Goal: Connect with others: Connect with others

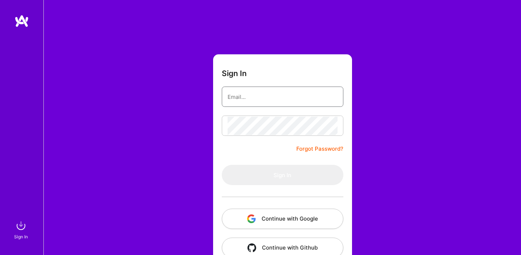
type input "[DOMAIN_NAME][EMAIL_ADDRESS][DOMAIN_NAME]"
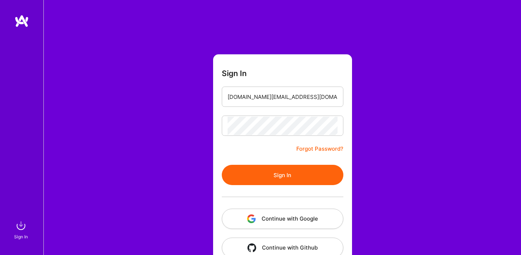
click at [266, 171] on button "Sign In" at bounding box center [283, 175] width 122 height 20
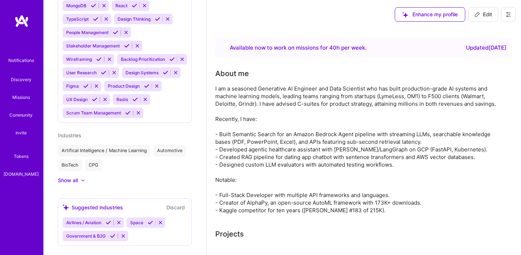
scroll to position [819, 0]
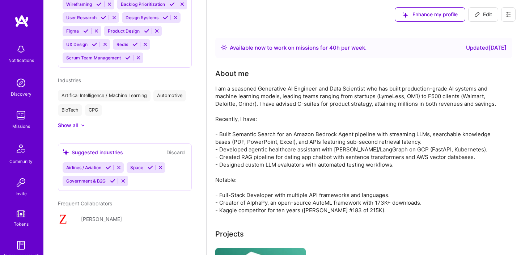
click at [175, 148] on button "Discard" at bounding box center [175, 152] width 23 height 8
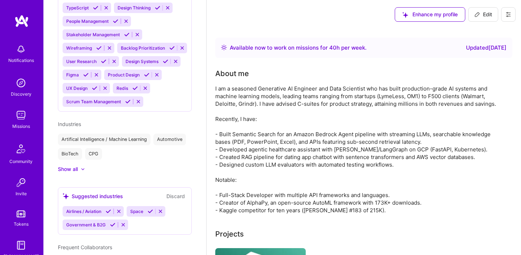
scroll to position [770, 0]
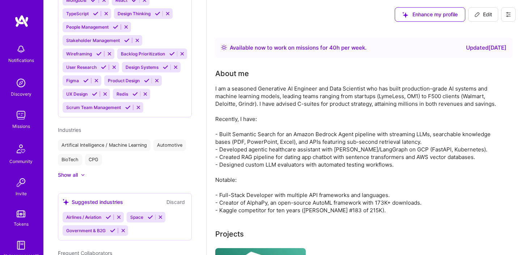
click at [175, 198] on button "Discard" at bounding box center [175, 202] width 23 height 8
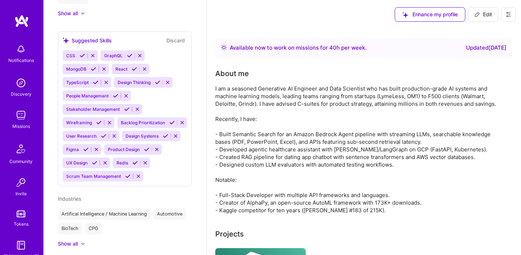
scroll to position [701, 0]
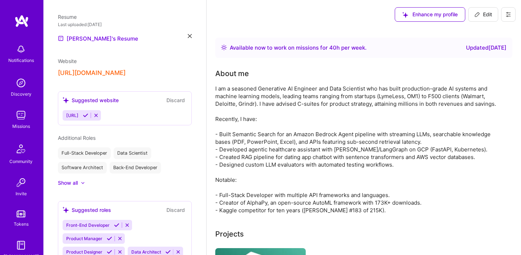
scroll to position [298, 0]
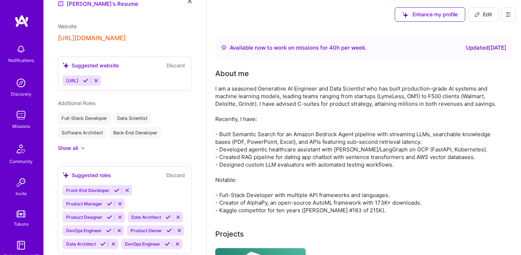
scroll to position [332, 0]
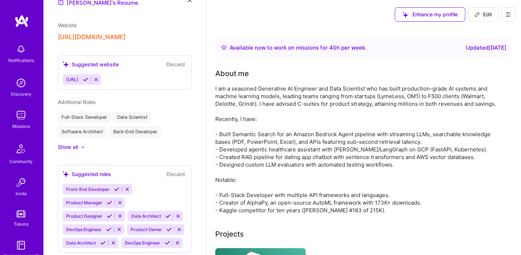
click at [80, 143] on div at bounding box center [79, 146] width 3 height 7
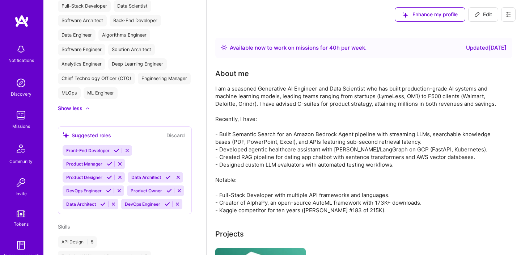
scroll to position [446, 0]
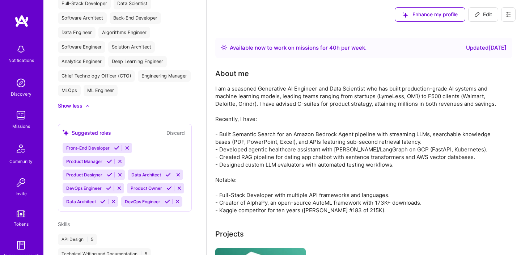
click at [102, 199] on icon at bounding box center [102, 201] width 5 height 5
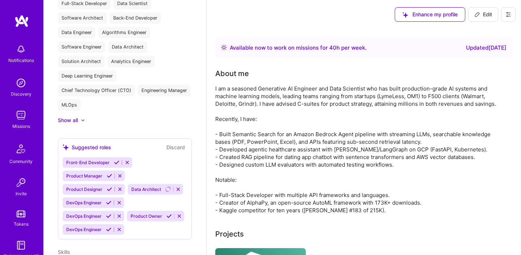
click at [117, 224] on div "DevOps Engineer" at bounding box center [93, 229] width 61 height 10
click at [174, 143] on button "Discard" at bounding box center [175, 147] width 23 height 8
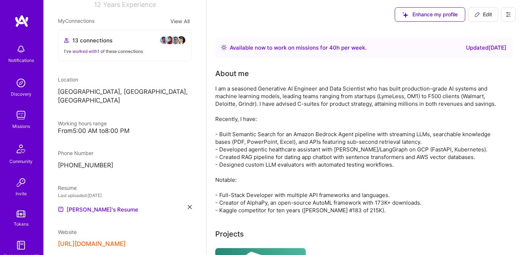
scroll to position [0, 0]
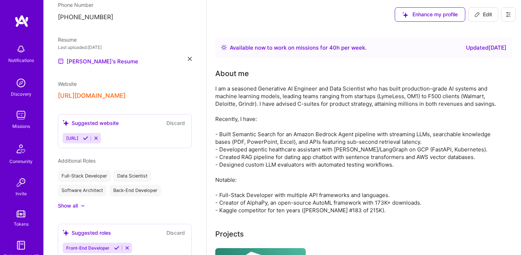
scroll to position [44, 0]
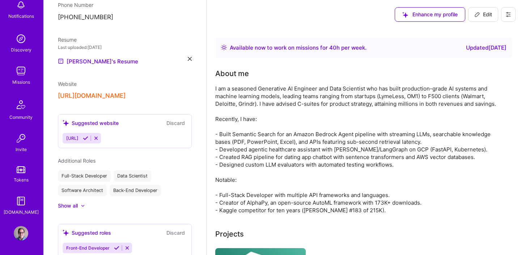
click at [24, 233] on img at bounding box center [21, 233] width 14 height 14
click at [21, 231] on img at bounding box center [21, 233] width 14 height 14
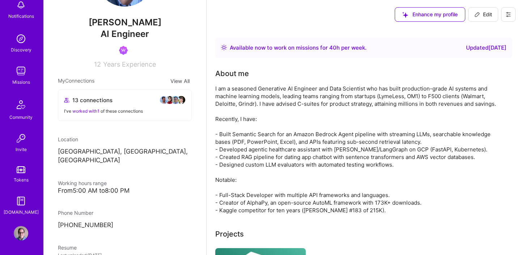
scroll to position [0, 0]
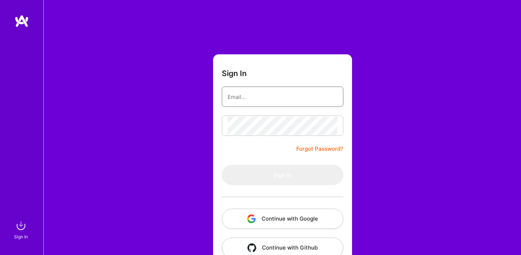
type input "[DOMAIN_NAME][EMAIL_ADDRESS][DOMAIN_NAME]"
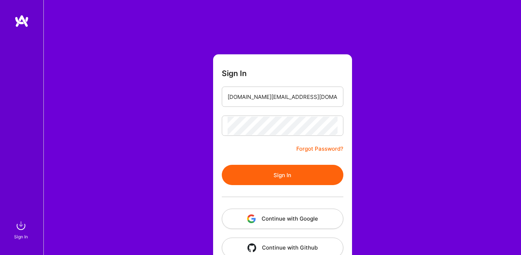
click at [272, 173] on button "Sign In" at bounding box center [283, 175] width 122 height 20
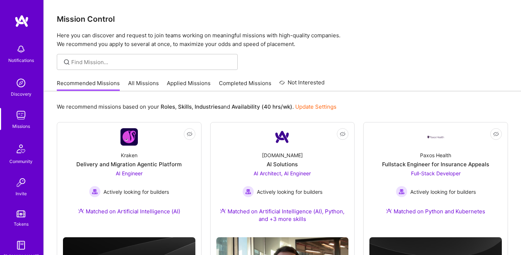
click at [22, 83] on img at bounding box center [21, 83] width 14 height 14
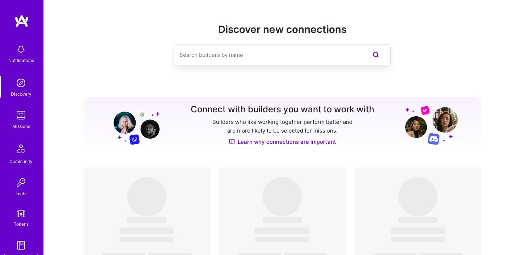
click at [203, 50] on input at bounding box center [267, 55] width 177 height 18
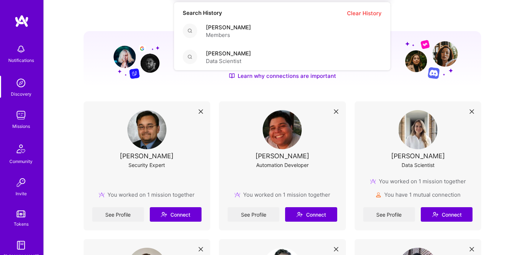
scroll to position [72, 0]
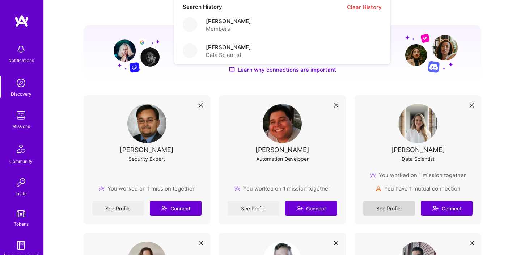
click at [398, 204] on link "See Profile" at bounding box center [389, 208] width 52 height 14
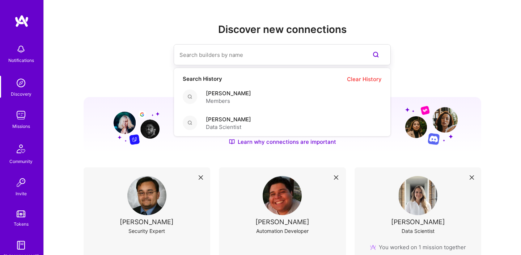
click at [233, 60] on input at bounding box center [267, 55] width 177 height 18
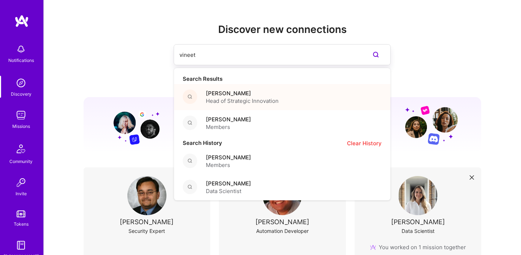
type input "vineet"
click at [235, 88] on div "[PERSON_NAME] Head of Strategic Innovation" at bounding box center [282, 97] width 216 height 26
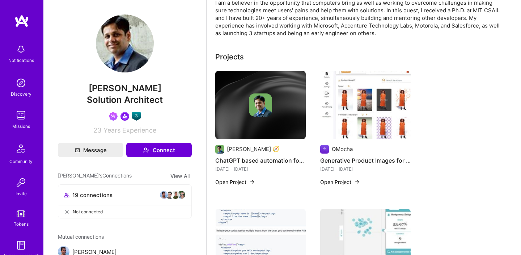
scroll to position [54, 0]
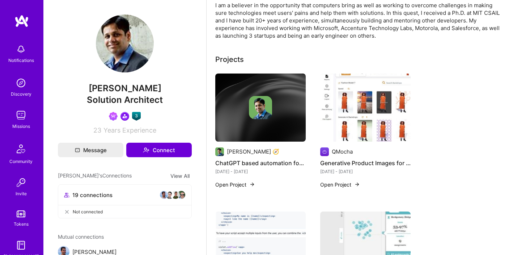
click at [252, 126] on img at bounding box center [260, 107] width 90 height 68
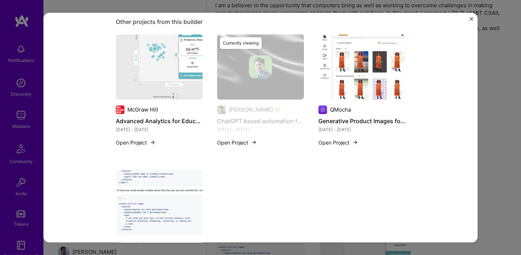
scroll to position [368, 0]
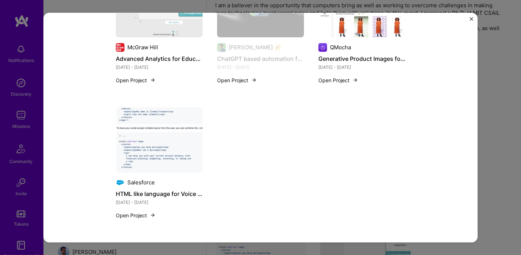
click at [471, 17] on img "Close" at bounding box center [472, 19] width 4 height 4
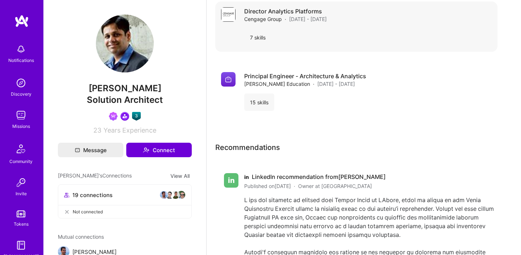
scroll to position [497, 0]
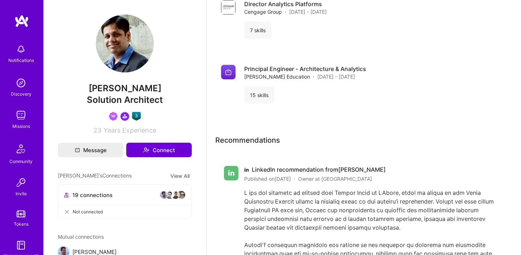
click at [94, 195] on span "19 connections" at bounding box center [92, 195] width 40 height 8
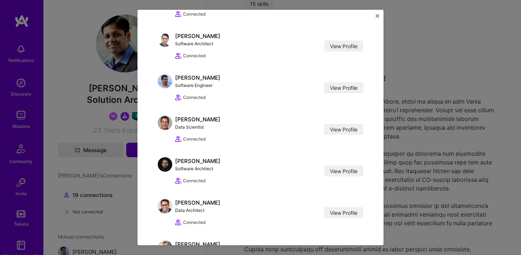
scroll to position [0, 0]
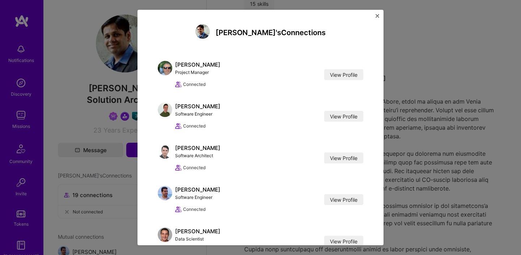
click at [376, 16] on img "Close" at bounding box center [377, 16] width 4 height 4
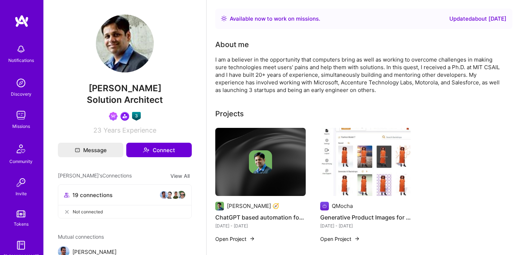
scroll to position [54, 0]
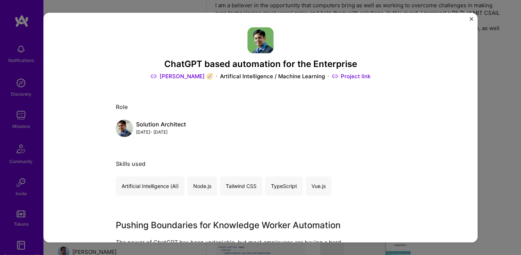
click at [472, 19] on img "Close" at bounding box center [472, 19] width 4 height 4
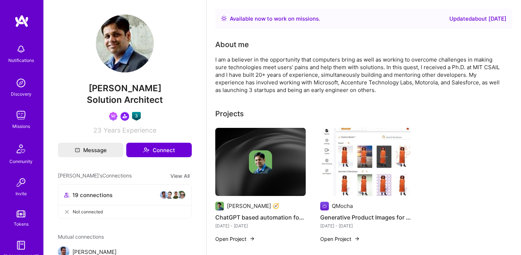
scroll to position [54, 0]
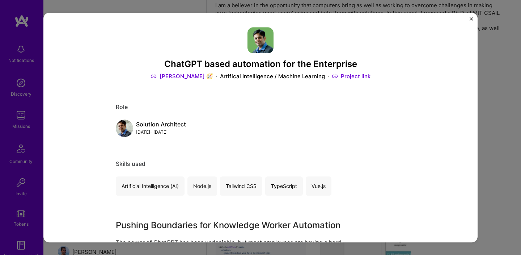
click at [470, 18] on img "Close" at bounding box center [472, 19] width 4 height 4
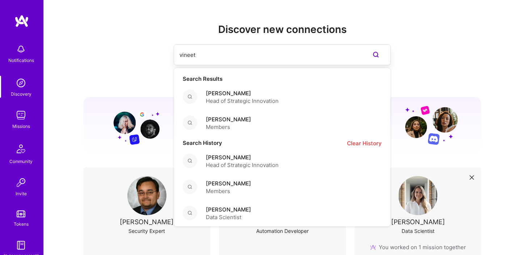
click at [230, 49] on input "vineet" at bounding box center [267, 55] width 177 height 18
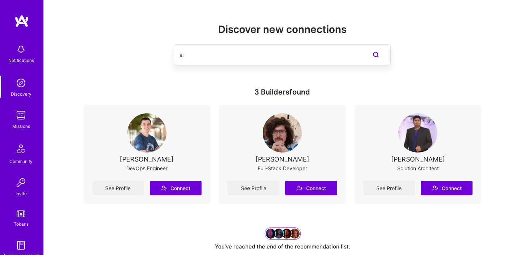
type input "a"
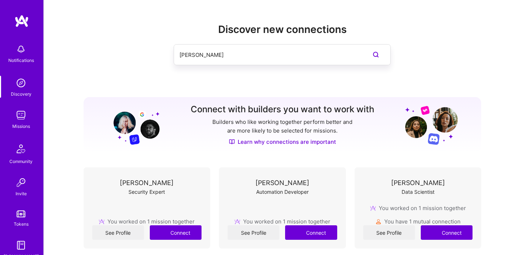
type input "[PERSON_NAME]"
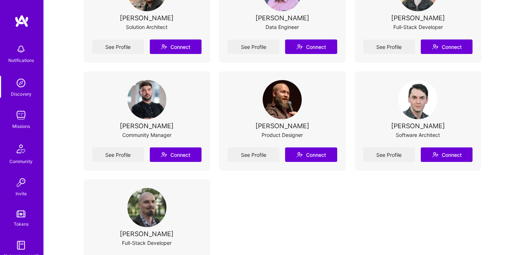
scroll to position [142, 0]
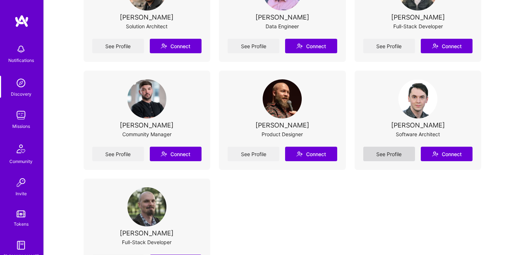
click at [379, 153] on link "See Profile" at bounding box center [389, 153] width 52 height 14
